Goal: Task Accomplishment & Management: Complete application form

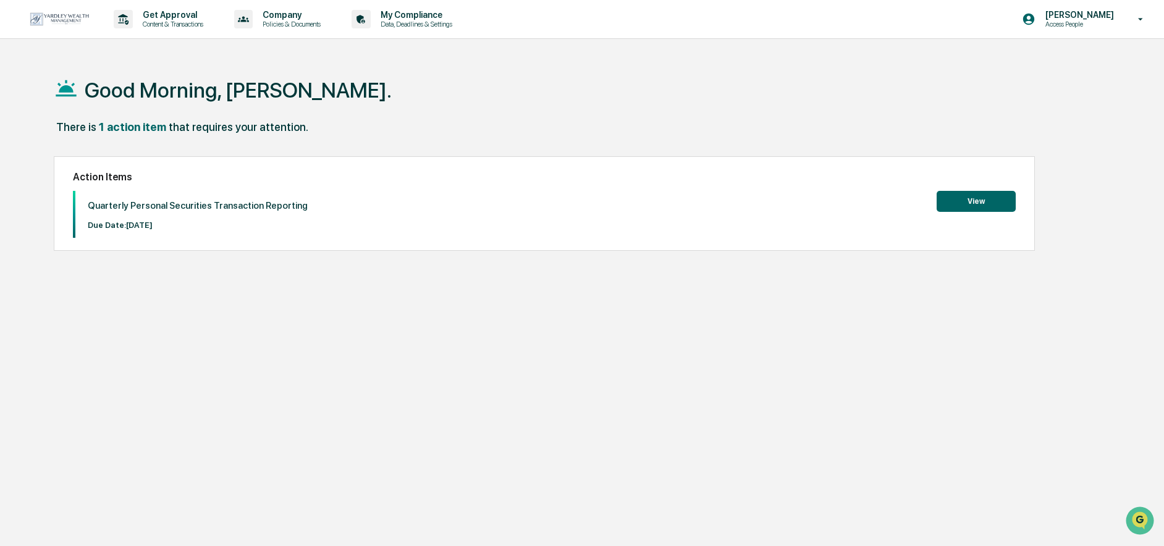
click at [947, 209] on button "View" at bounding box center [976, 201] width 79 height 21
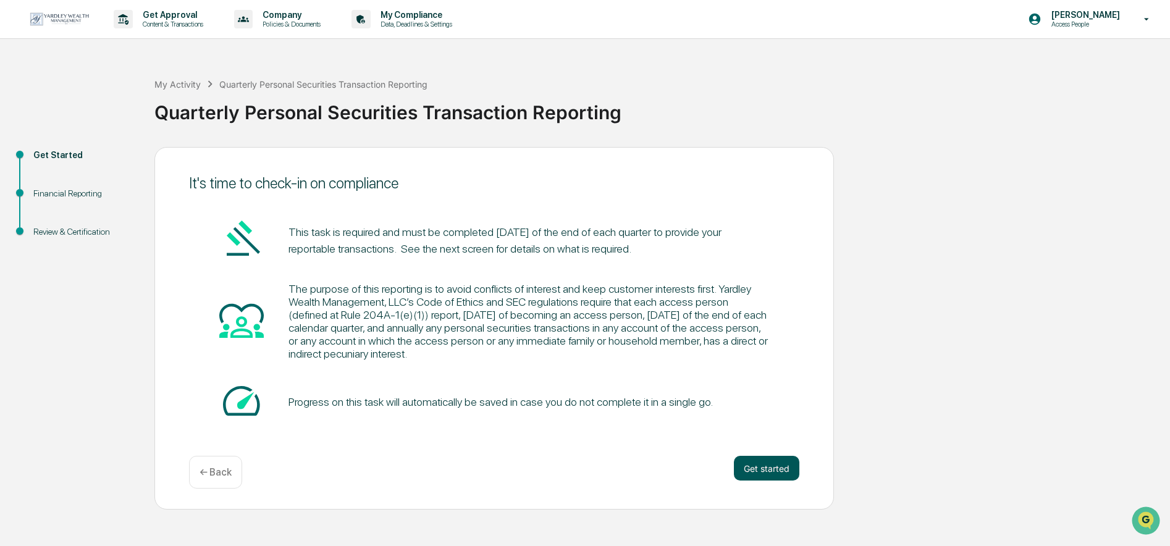
click at [763, 464] on button "Get started" at bounding box center [766, 468] width 65 height 25
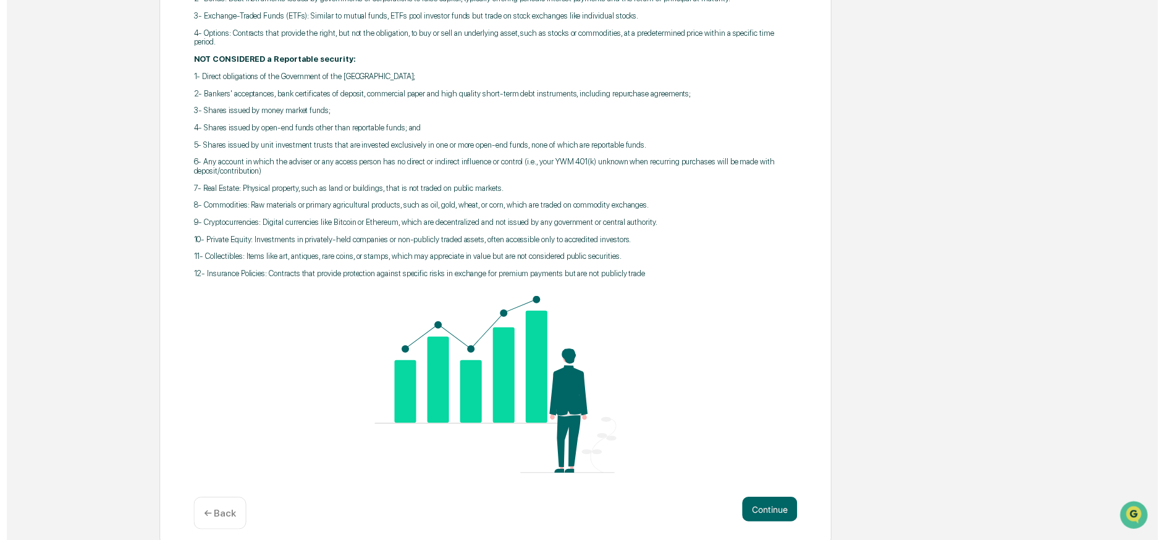
scroll to position [313, 0]
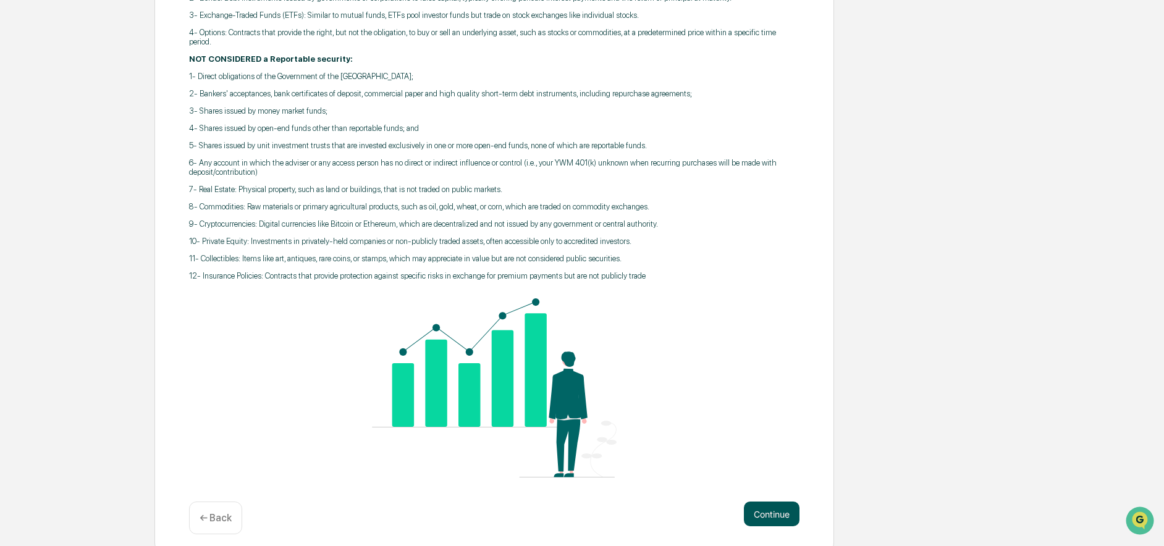
click at [772, 502] on button "Continue" at bounding box center [772, 514] width 56 height 25
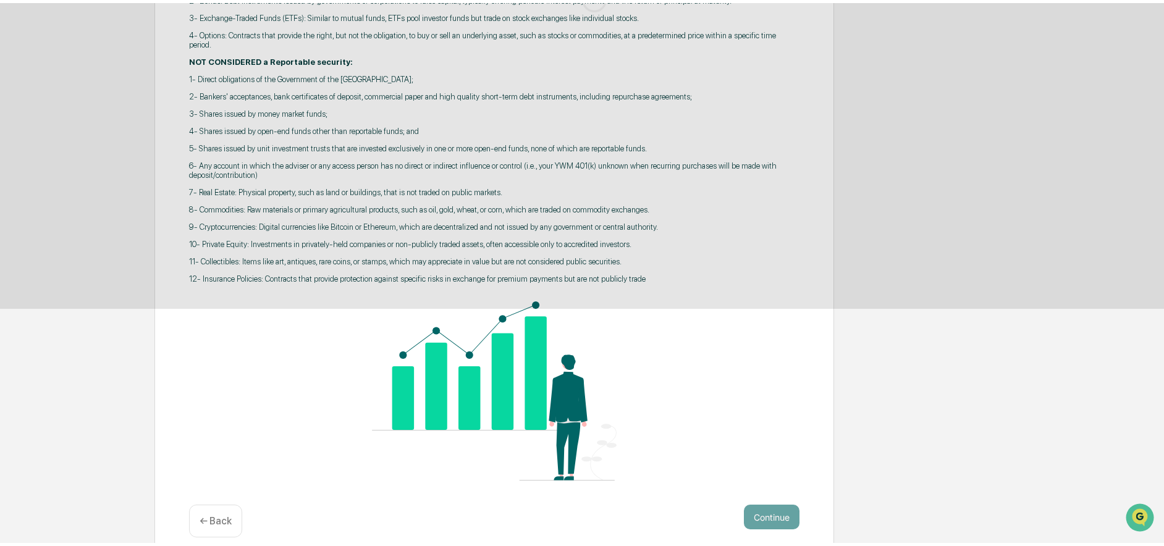
scroll to position [0, 0]
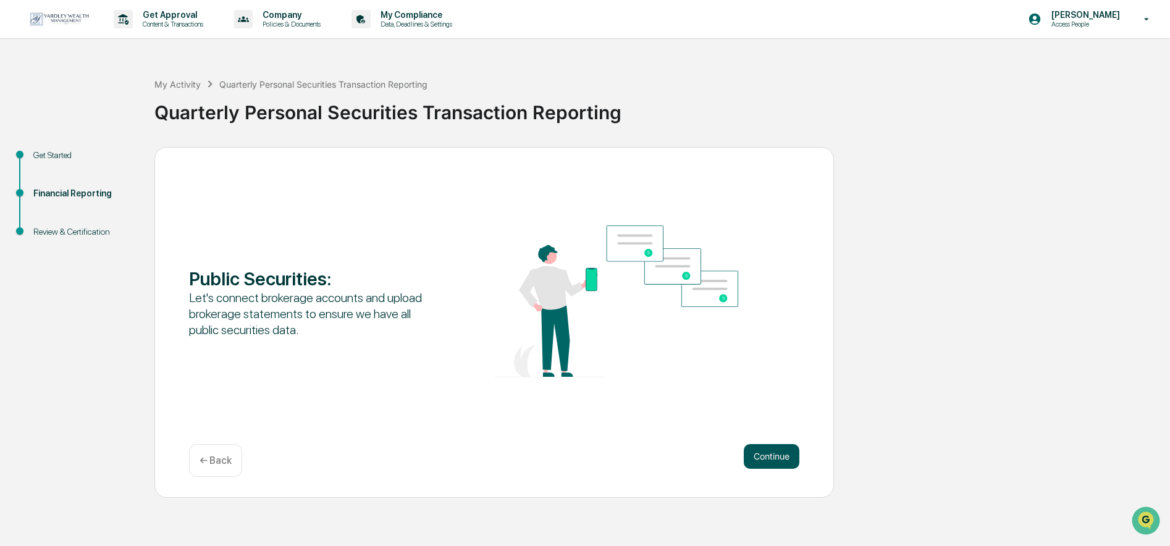
click at [756, 453] on button "Continue" at bounding box center [772, 456] width 56 height 25
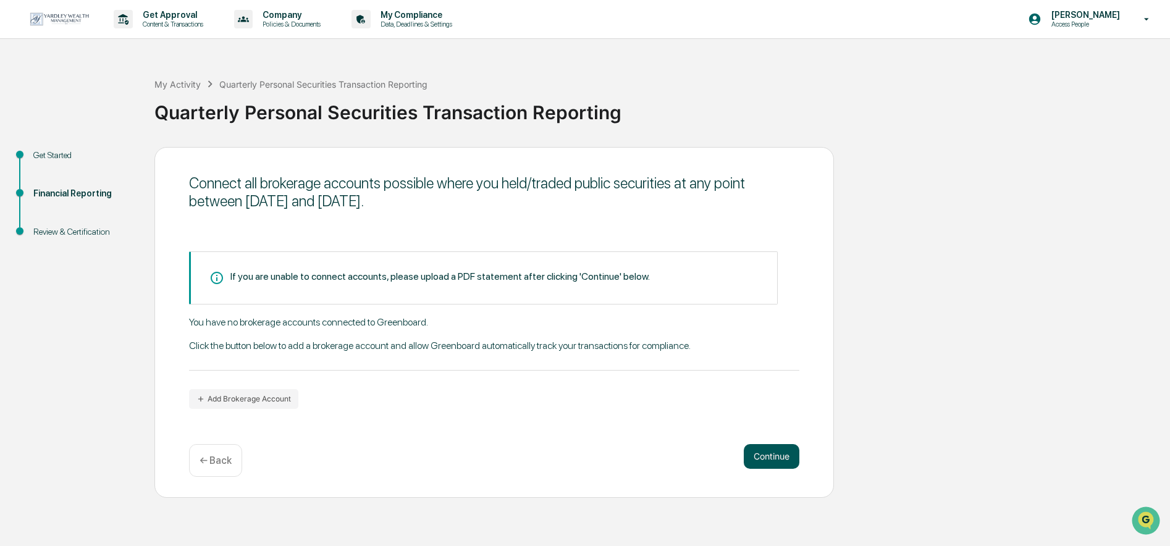
click at [751, 452] on button "Continue" at bounding box center [772, 456] width 56 height 25
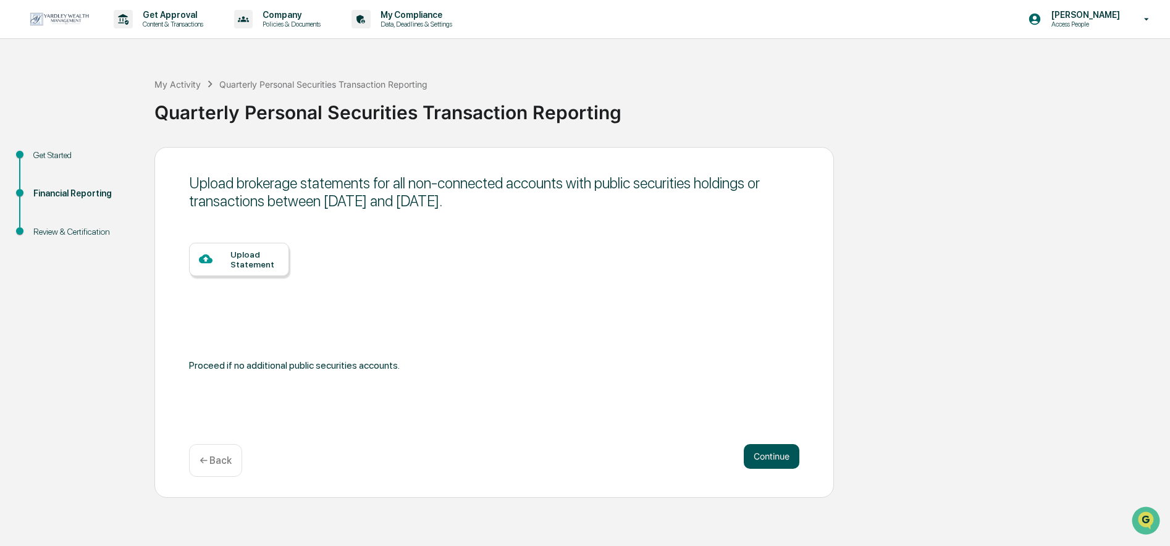
click at [751, 452] on button "Continue" at bounding box center [772, 456] width 56 height 25
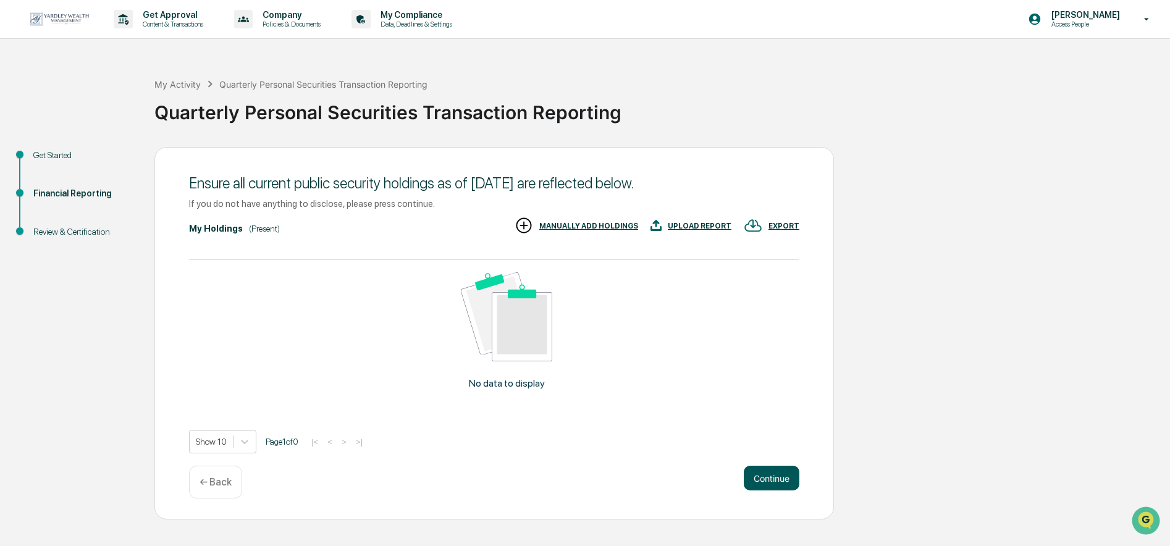
click at [764, 474] on button "Continue" at bounding box center [772, 478] width 56 height 25
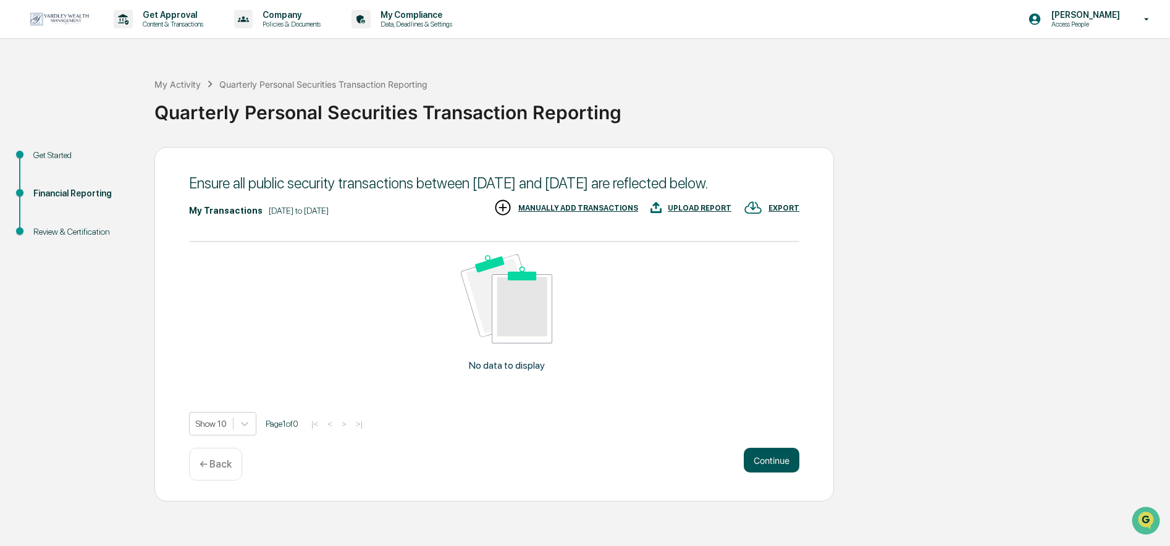
click at [764, 471] on button "Continue" at bounding box center [772, 460] width 56 height 25
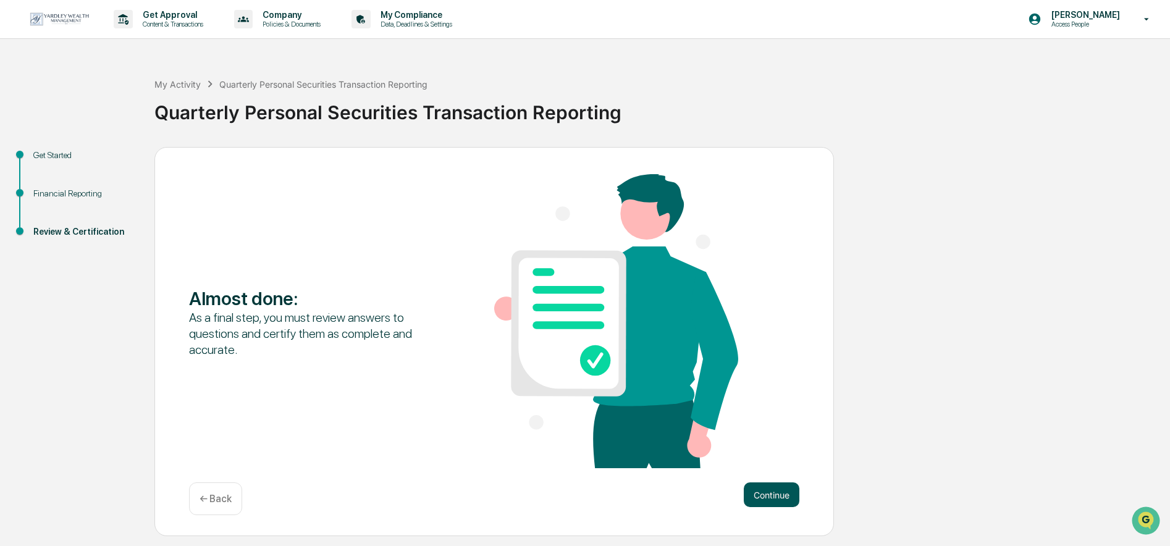
click at [780, 498] on button "Continue" at bounding box center [772, 495] width 56 height 25
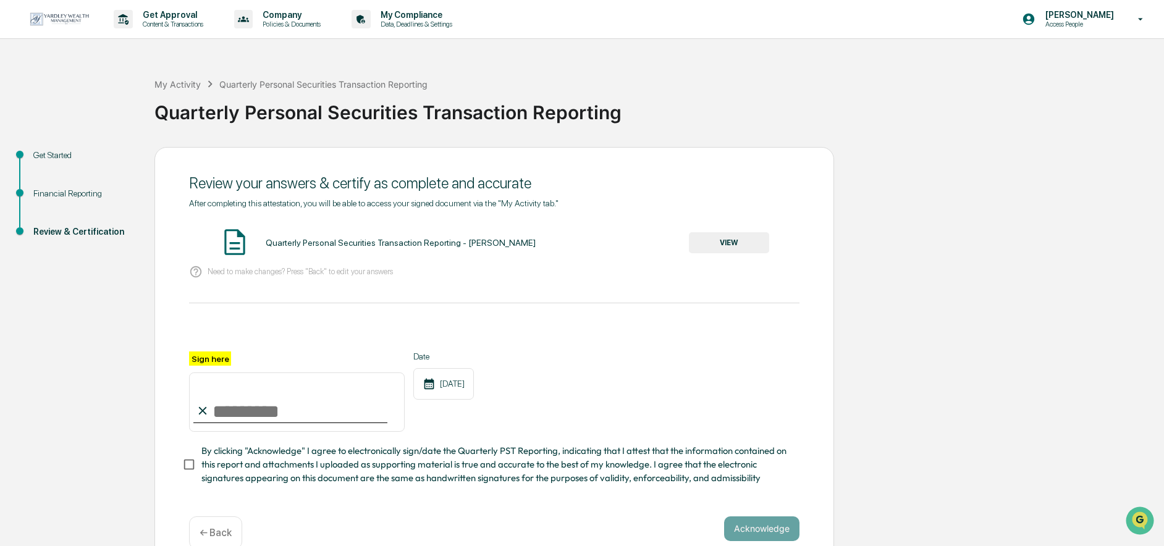
click at [222, 412] on input "Sign here" at bounding box center [297, 402] width 216 height 59
click at [720, 242] on button "VIEW" at bounding box center [729, 242] width 80 height 21
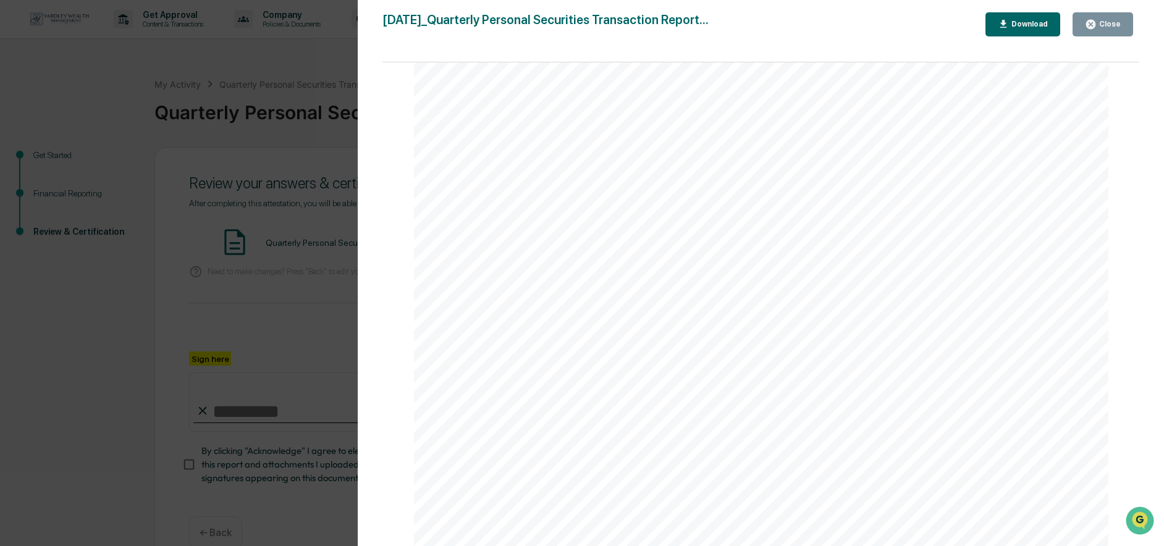
scroll to position [2574, 0]
drag, startPoint x: 1135, startPoint y: 189, endPoint x: 7, endPoint y: 9, distance: 1141.9
click at [1089, 28] on icon "button" at bounding box center [1091, 25] width 12 height 12
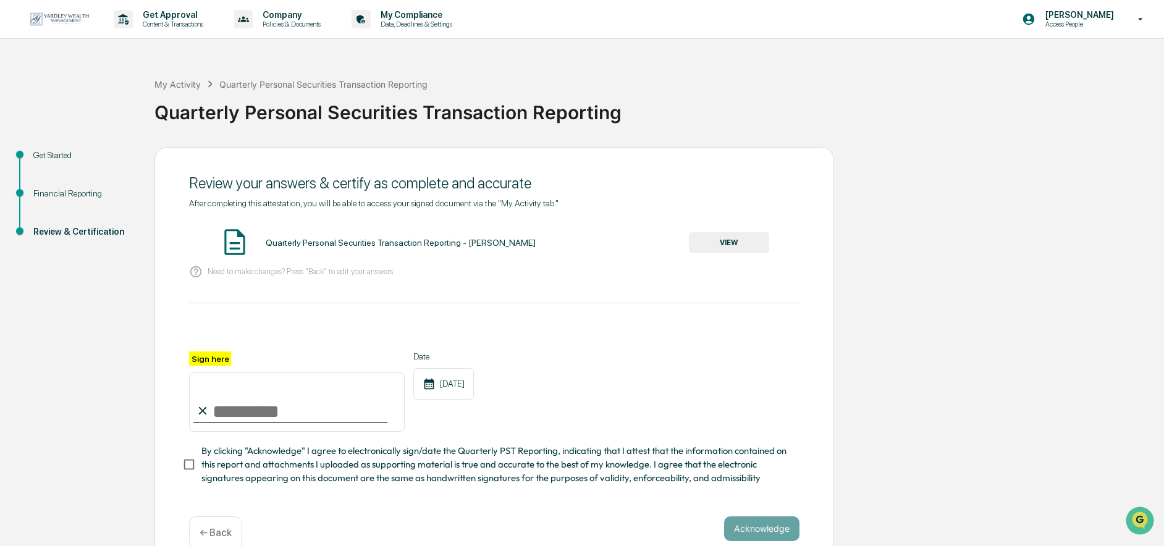
click at [223, 412] on input "Sign here" at bounding box center [297, 402] width 216 height 59
type input "*********"
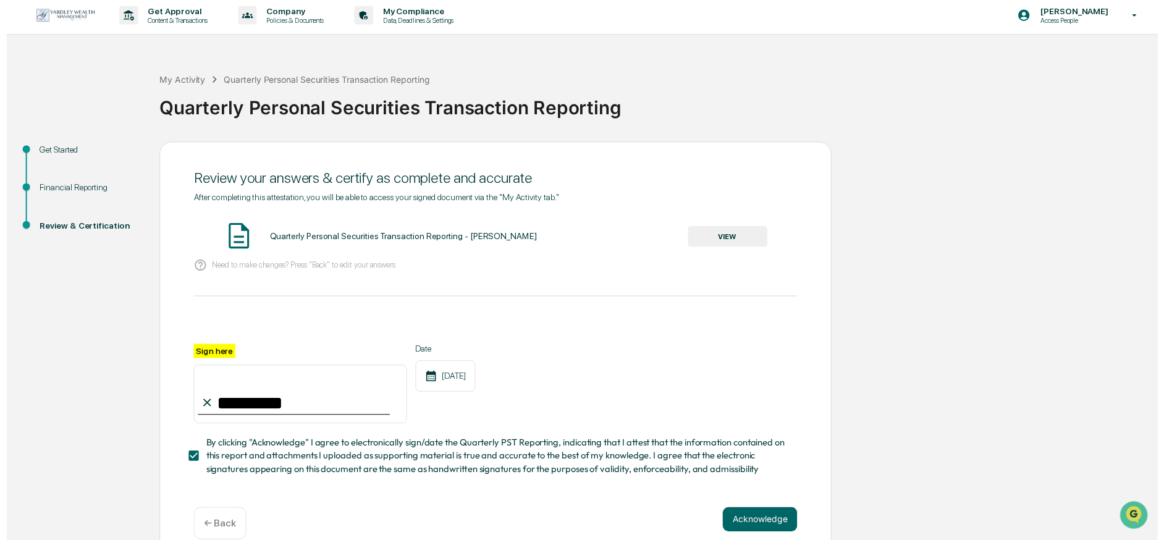
scroll to position [28, 0]
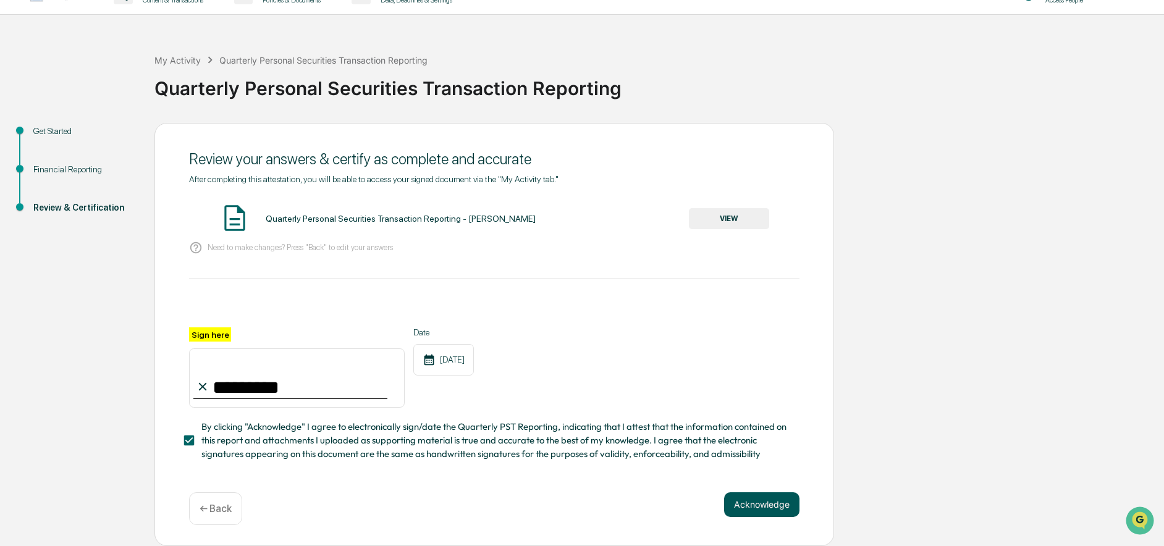
click at [735, 507] on button "Acknowledge" at bounding box center [761, 504] width 75 height 25
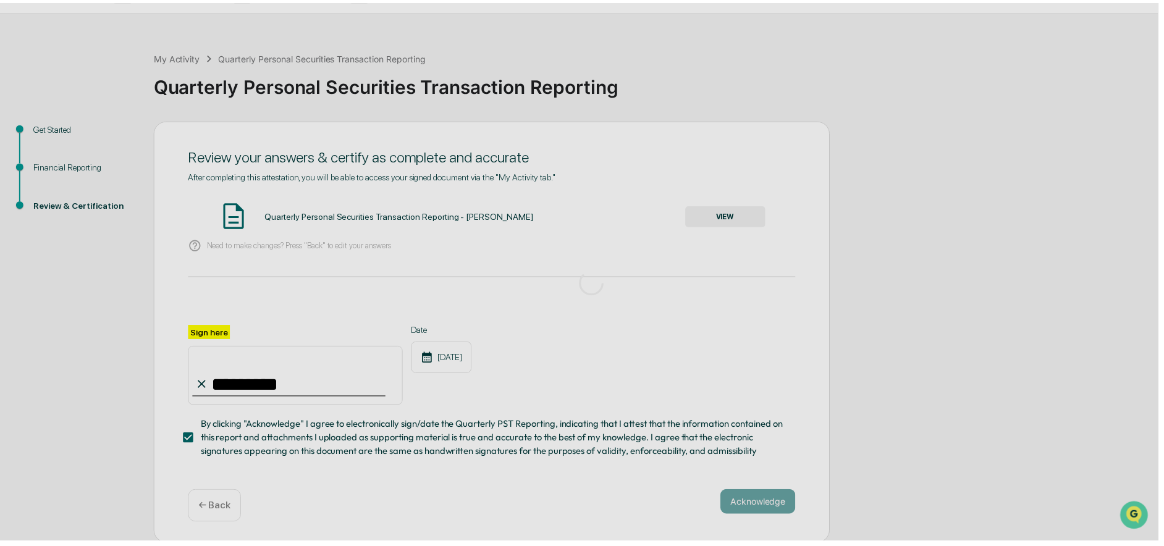
scroll to position [0, 0]
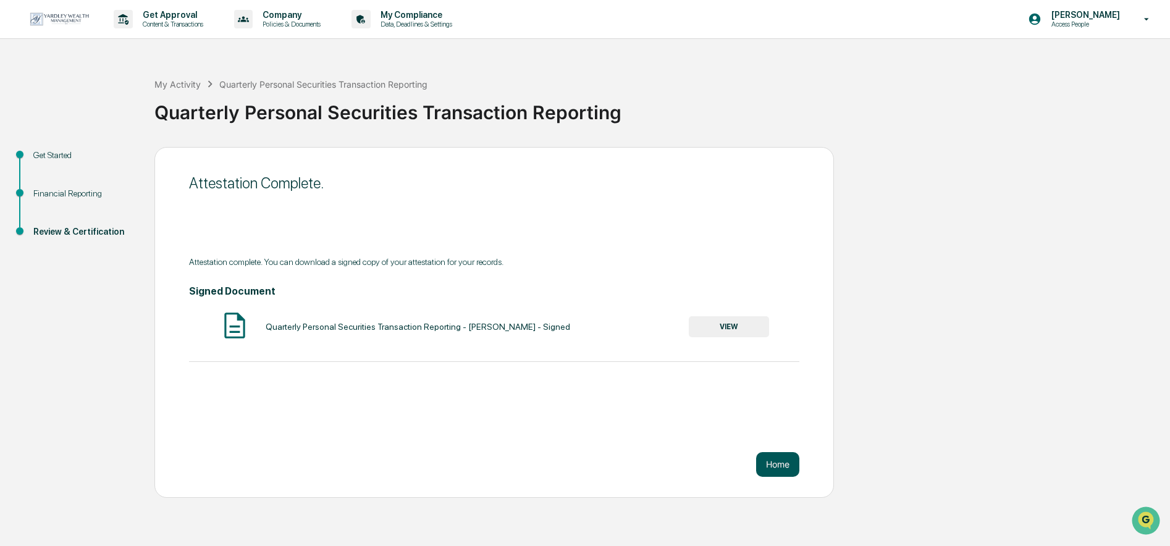
click at [769, 463] on button "Home" at bounding box center [777, 464] width 43 height 25
